Goal: Book appointment/travel/reservation

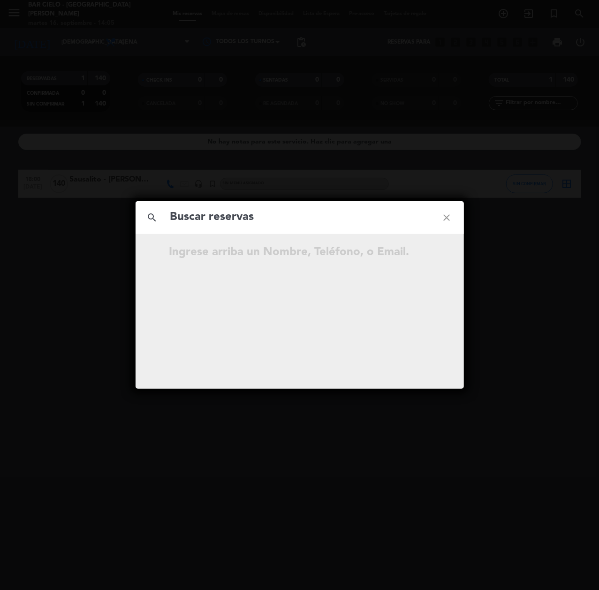
drag, startPoint x: 456, startPoint y: 145, endPoint x: 482, endPoint y: 96, distance: 55.8
click at [456, 142] on div "search close Ingrese arriba un Nombre, Teléfono, o Email." at bounding box center [299, 295] width 599 height 590
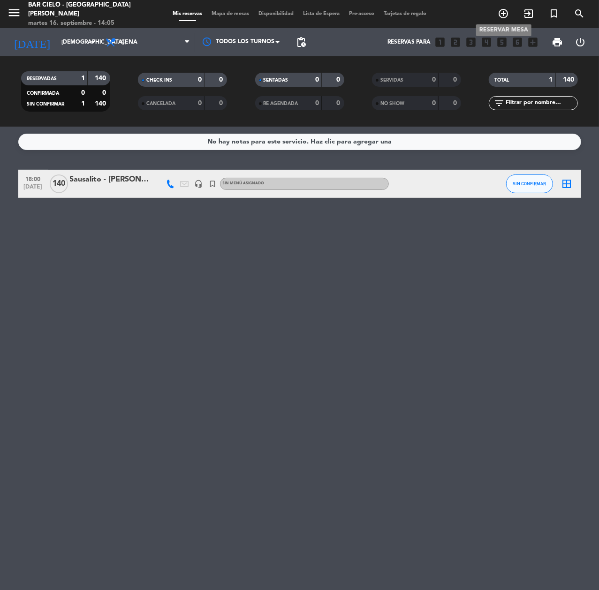
click at [501, 14] on icon "add_circle_outline" at bounding box center [503, 13] width 11 height 11
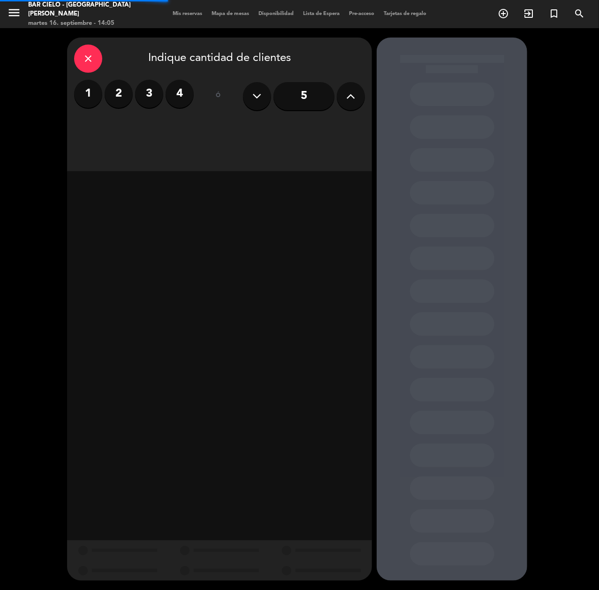
click at [341, 95] on button at bounding box center [351, 96] width 28 height 28
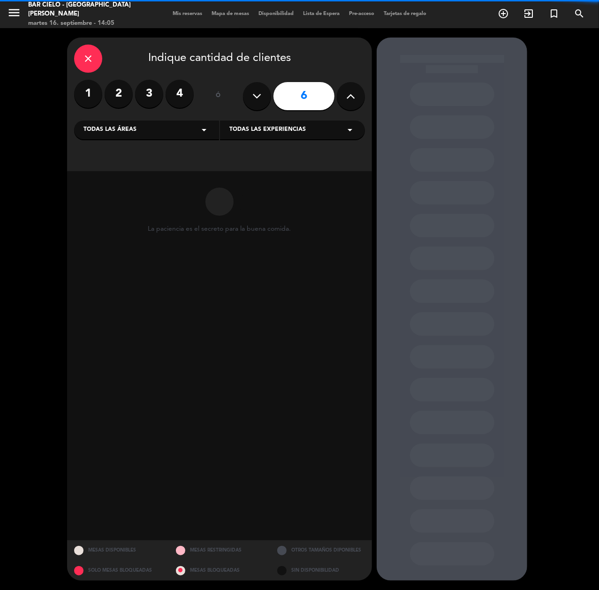
click at [341, 96] on button at bounding box center [351, 96] width 28 height 28
type input "10"
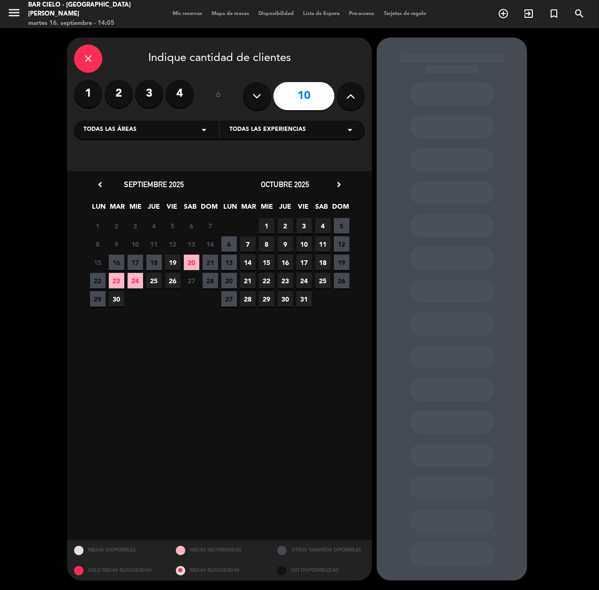
click at [151, 284] on span "25" at bounding box center [153, 280] width 15 height 15
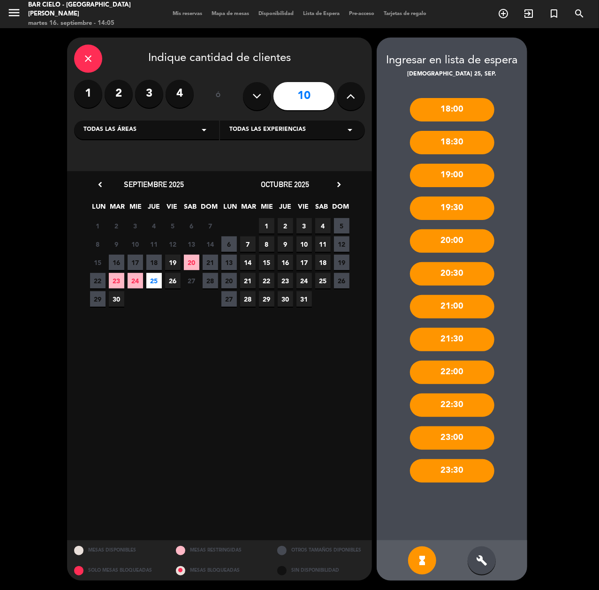
click at [487, 569] on div "build" at bounding box center [482, 561] width 28 height 28
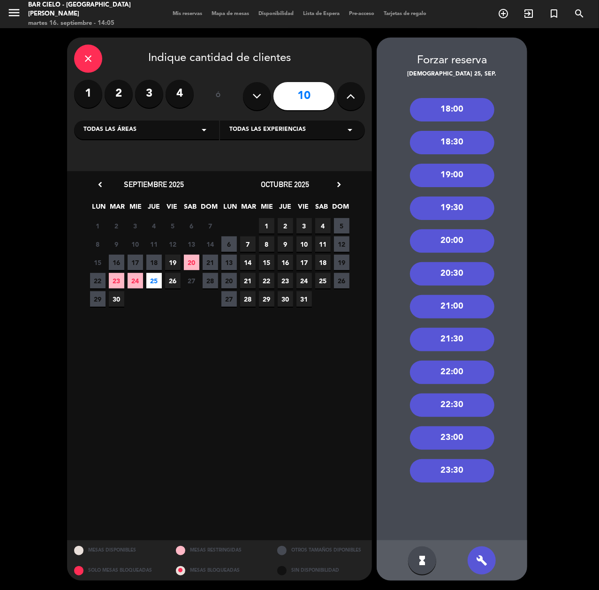
drag, startPoint x: 458, startPoint y: 92, endPoint x: 451, endPoint y: 104, distance: 13.7
click at [457, 92] on div "18:00 18:30 19:00 19:30 20:00 20:30 21:00 21:30 22:00 22:30 23:00 23:30" at bounding box center [452, 309] width 151 height 461
drag, startPoint x: 451, startPoint y: 104, endPoint x: 306, endPoint y: 104, distance: 144.5
click at [450, 104] on div "18:00" at bounding box center [452, 109] width 84 height 23
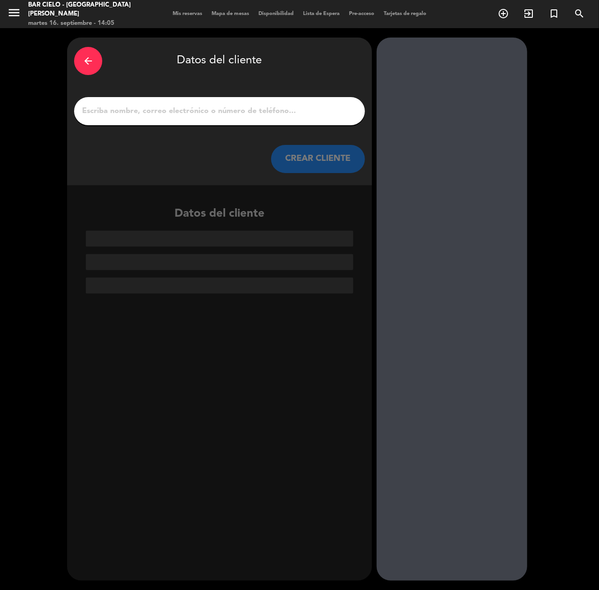
click at [246, 113] on input "1" at bounding box center [219, 111] width 277 height 13
paste input "[PERSON_NAME]"
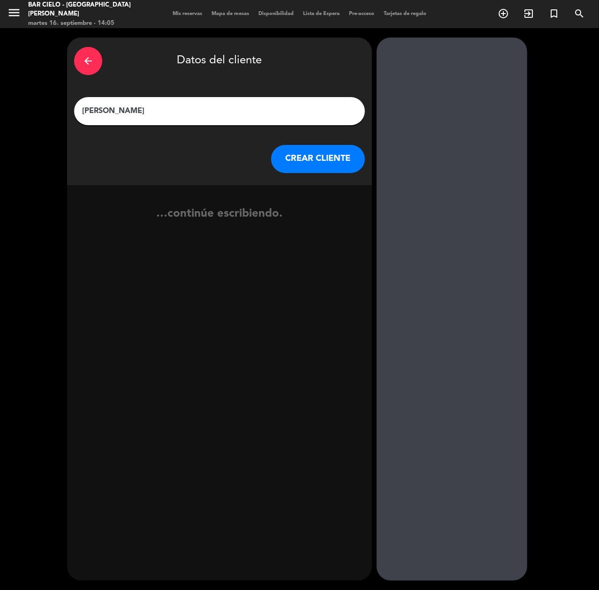
type input "[PERSON_NAME]"
click at [332, 169] on button "CREAR CLIENTE" at bounding box center [318, 159] width 94 height 28
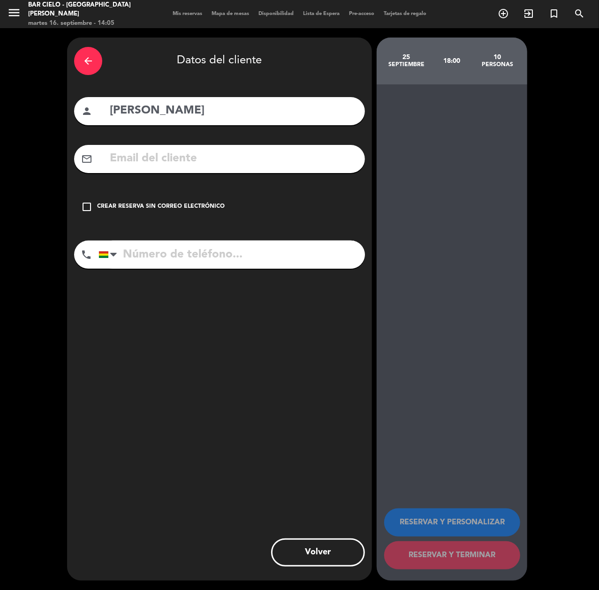
click at [208, 257] on input "tel" at bounding box center [232, 255] width 267 height 28
paste input "76842869"
type input "76842869"
click at [211, 158] on input "text" at bounding box center [233, 158] width 249 height 19
paste input "[EMAIL_ADDRESS][DOMAIN_NAME]"
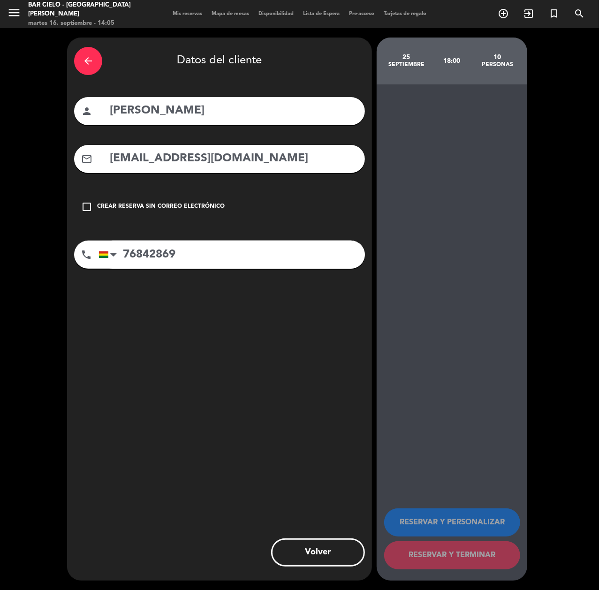
drag, startPoint x: 223, startPoint y: 166, endPoint x: 230, endPoint y: 168, distance: 7.0
click at [223, 166] on input "[EMAIL_ADDRESS][DOMAIN_NAME]" at bounding box center [233, 158] width 249 height 19
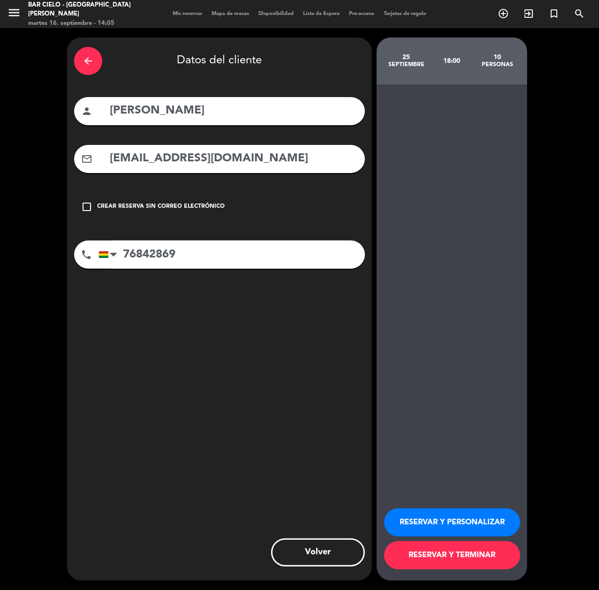
type input "[EMAIL_ADDRESS][DOMAIN_NAME]"
click at [412, 520] on button "RESERVAR Y PERSONALIZAR" at bounding box center [452, 523] width 136 height 28
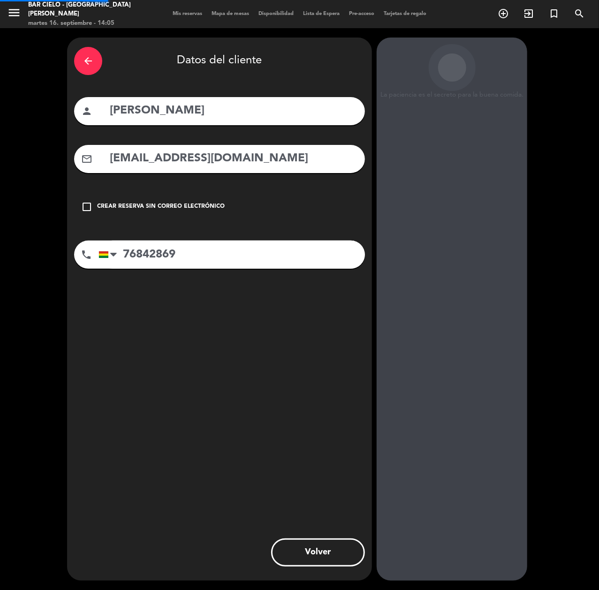
drag, startPoint x: 411, startPoint y: 521, endPoint x: 393, endPoint y: 527, distance: 19.4
click at [409, 522] on div "La paciencia es el secreto para la buena comida. 25 septiembre 18:00 10 persona…" at bounding box center [452, 309] width 151 height 543
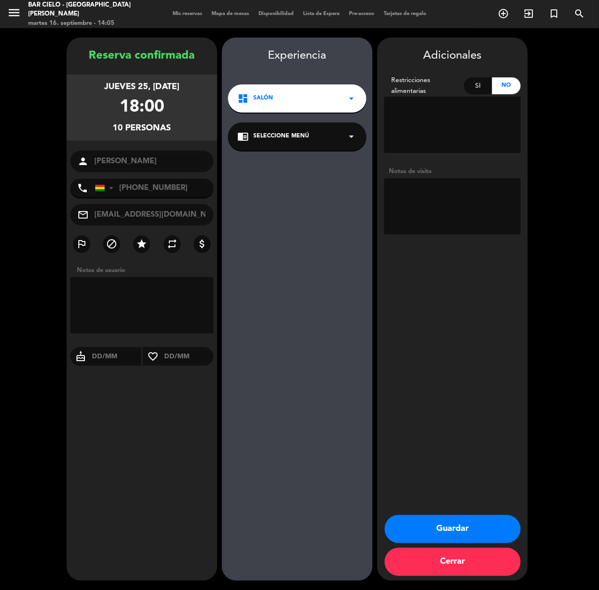
drag, startPoint x: 421, startPoint y: 539, endPoint x: 405, endPoint y: 534, distance: 16.3
click at [421, 539] on button "Guardar" at bounding box center [453, 529] width 136 height 28
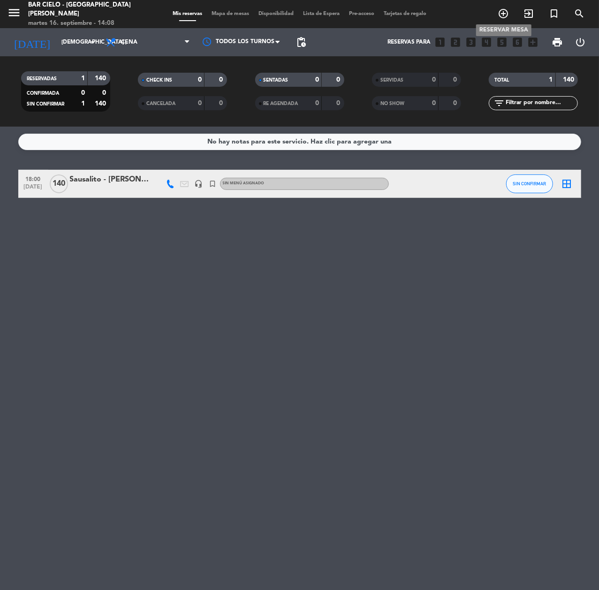
click at [501, 14] on icon "add_circle_outline" at bounding box center [503, 13] width 11 height 11
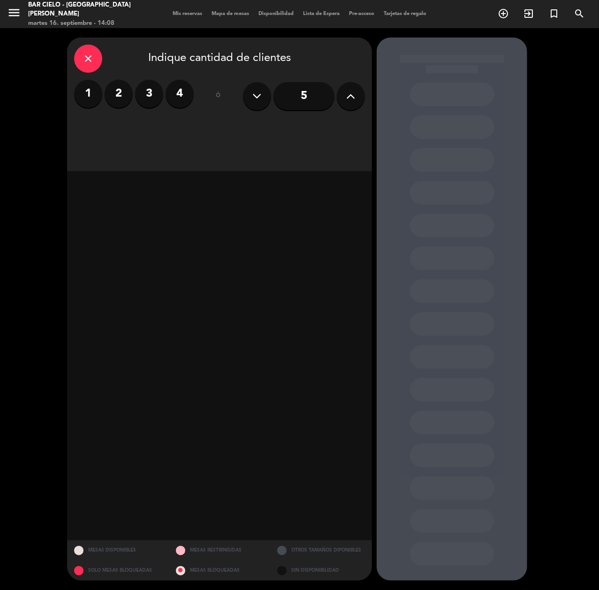
click at [124, 94] on label "2" at bounding box center [119, 94] width 28 height 28
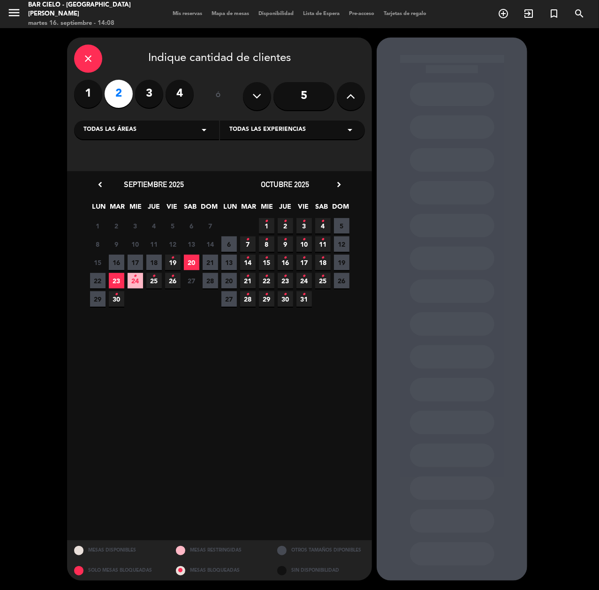
click at [319, 226] on span "4 •" at bounding box center [322, 225] width 15 height 15
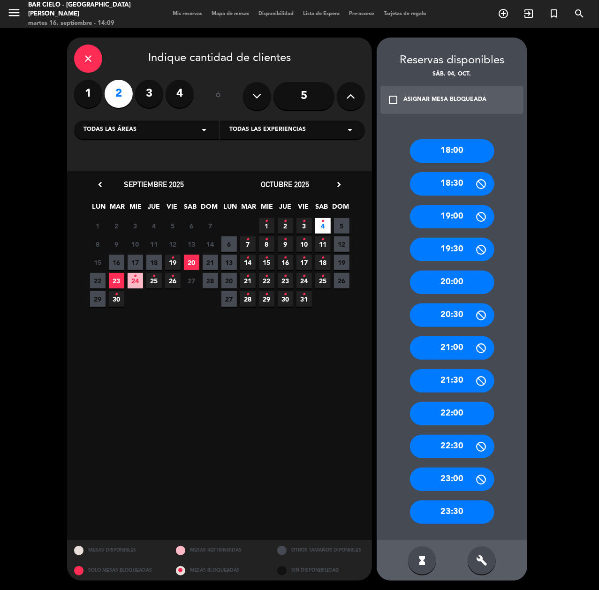
click at [323, 225] on icon "•" at bounding box center [322, 221] width 3 height 15
drag, startPoint x: 461, startPoint y: 417, endPoint x: 282, endPoint y: 209, distance: 273.8
click at [457, 413] on div "22:00" at bounding box center [452, 413] width 84 height 23
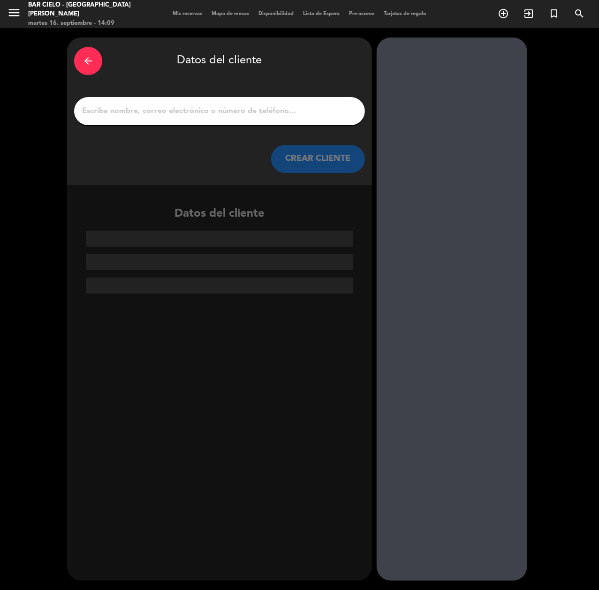
paste input "[PERSON_NAME]"
click at [207, 114] on input "[PERSON_NAME]" at bounding box center [219, 111] width 277 height 13
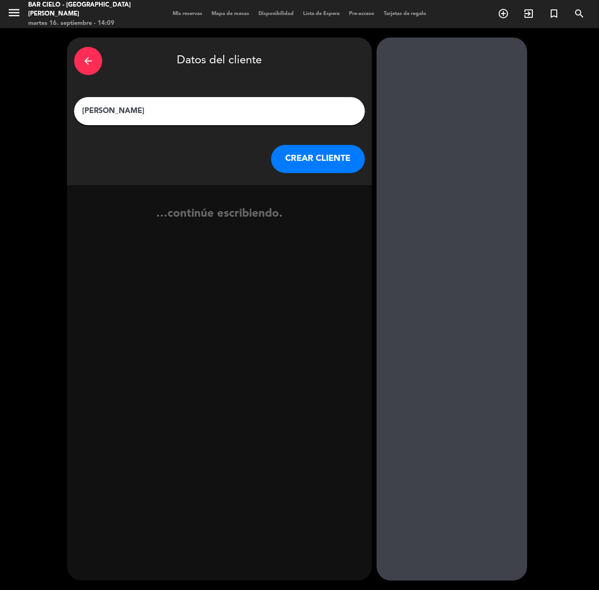
type input "[PERSON_NAME]"
click at [312, 159] on button "CREAR CLIENTE" at bounding box center [318, 159] width 94 height 28
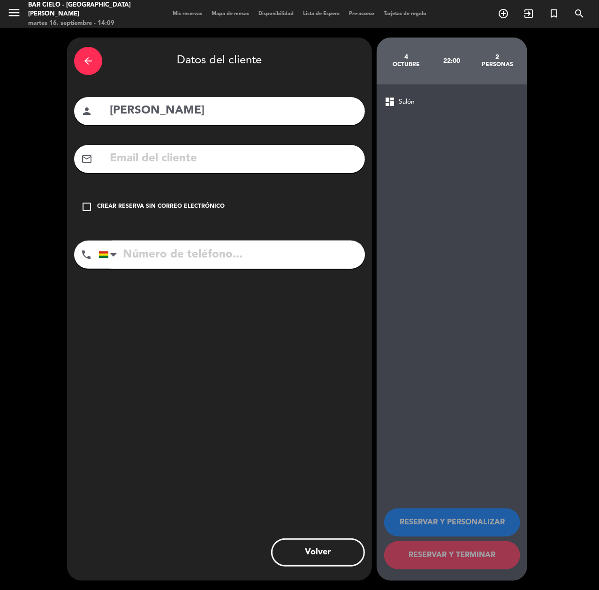
click at [167, 159] on input "text" at bounding box center [233, 158] width 249 height 19
paste input "[PERSON_NAME][EMAIL_ADDRESS][PERSON_NAME][DOMAIN_NAME]"
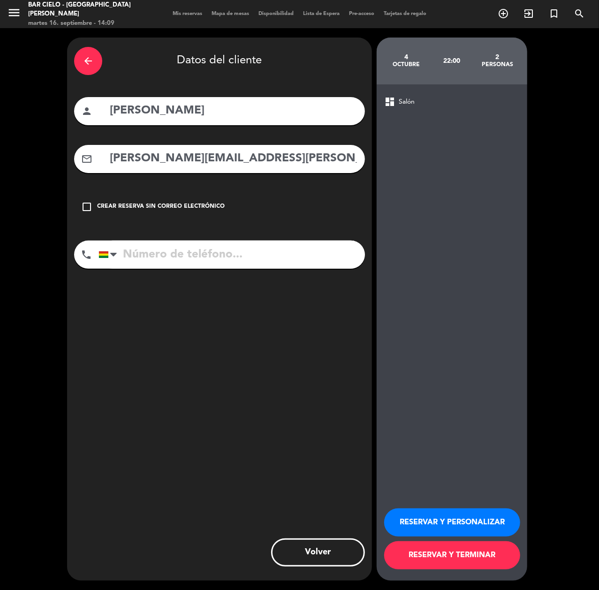
type input "[PERSON_NAME][EMAIL_ADDRESS][PERSON_NAME][DOMAIN_NAME]"
click at [134, 265] on input "tel" at bounding box center [232, 255] width 267 height 28
paste input "710 19478"
click at [282, 248] on input "710 19478" at bounding box center [232, 255] width 267 height 28
type input "710 19478"
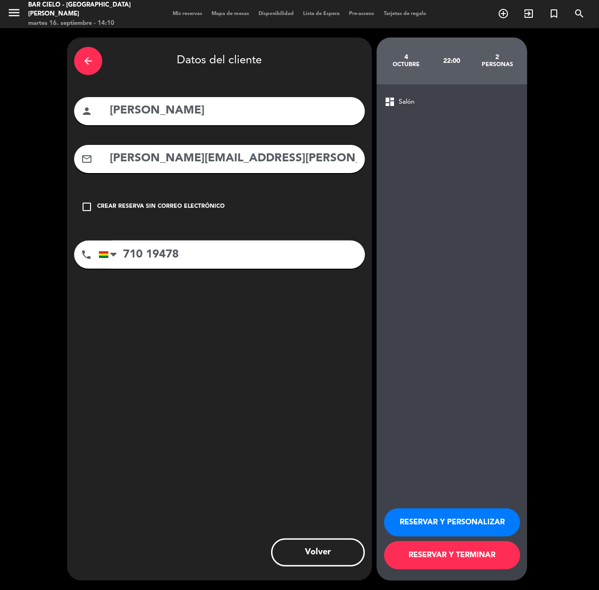
click at [453, 526] on button "RESERVAR Y PERSONALIZAR" at bounding box center [452, 523] width 136 height 28
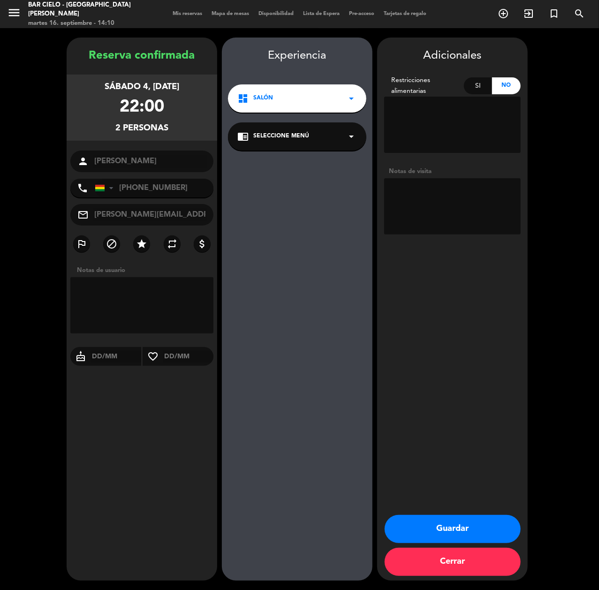
click at [445, 528] on button "Guardar" at bounding box center [453, 529] width 136 height 28
